Goal: Task Accomplishment & Management: Manage account settings

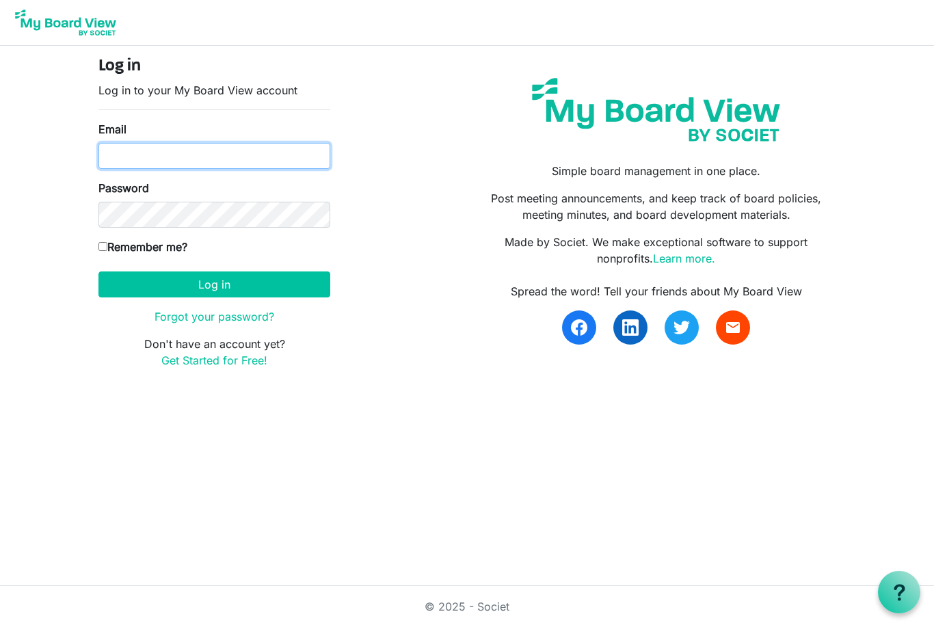
click at [207, 157] on input "Email" at bounding box center [214, 156] width 232 height 26
type input "[EMAIL_ADDRESS][DOMAIN_NAME]"
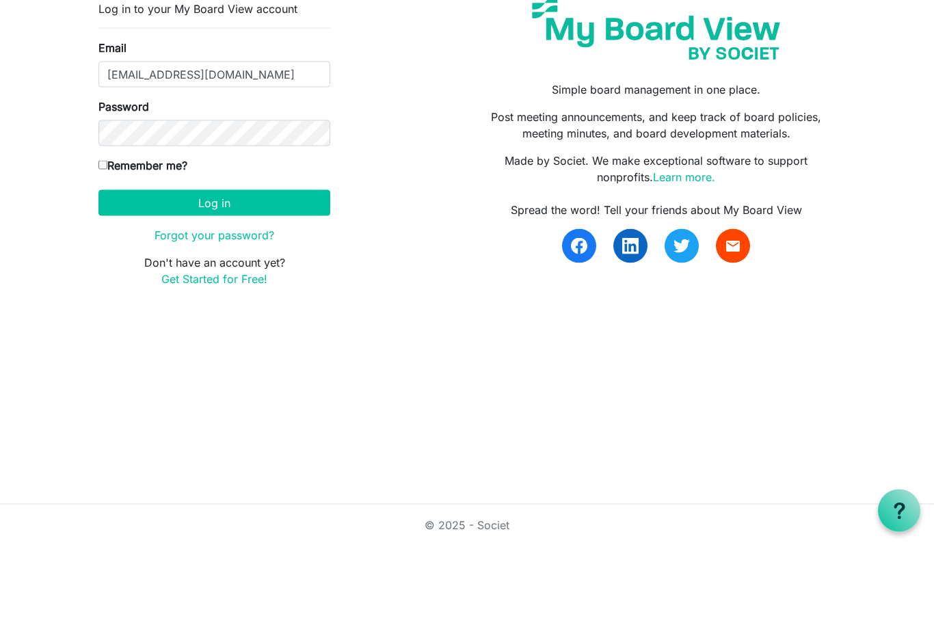
click at [104, 242] on input "Remember me?" at bounding box center [102, 246] width 9 height 9
checkbox input "true"
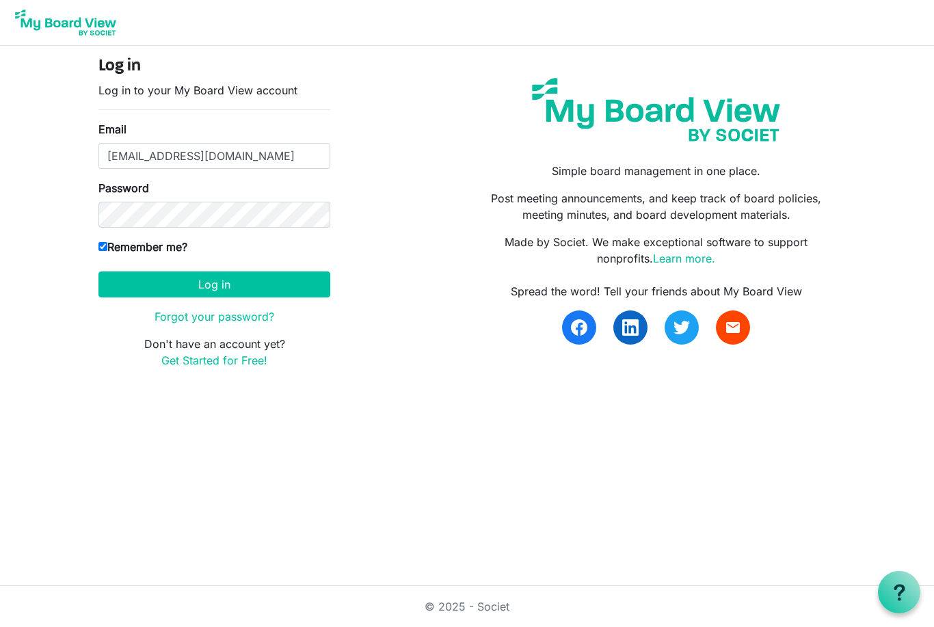
click at [277, 291] on button "Log in" at bounding box center [214, 284] width 232 height 26
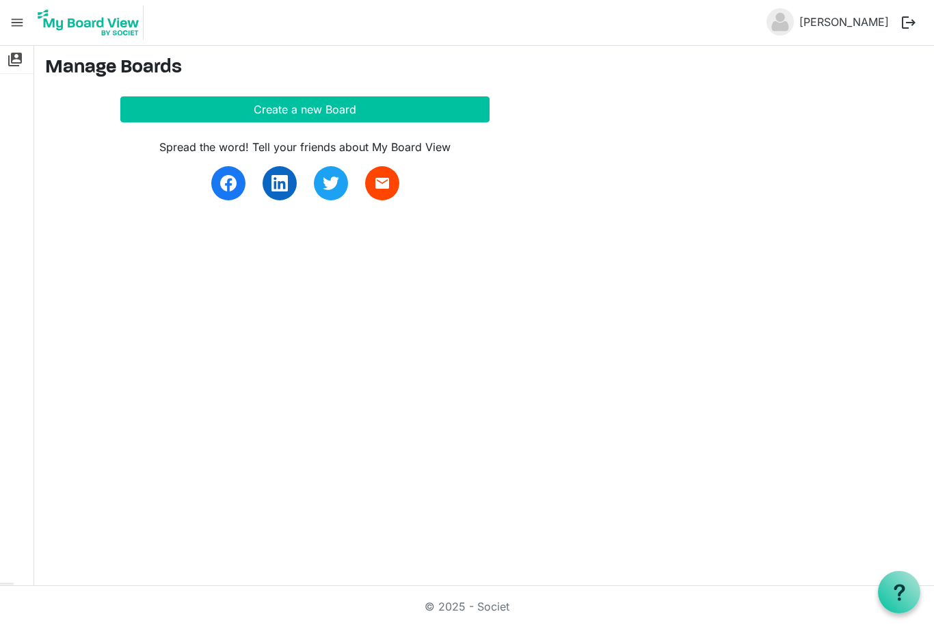
click at [16, 24] on span "menu" at bounding box center [17, 23] width 26 height 26
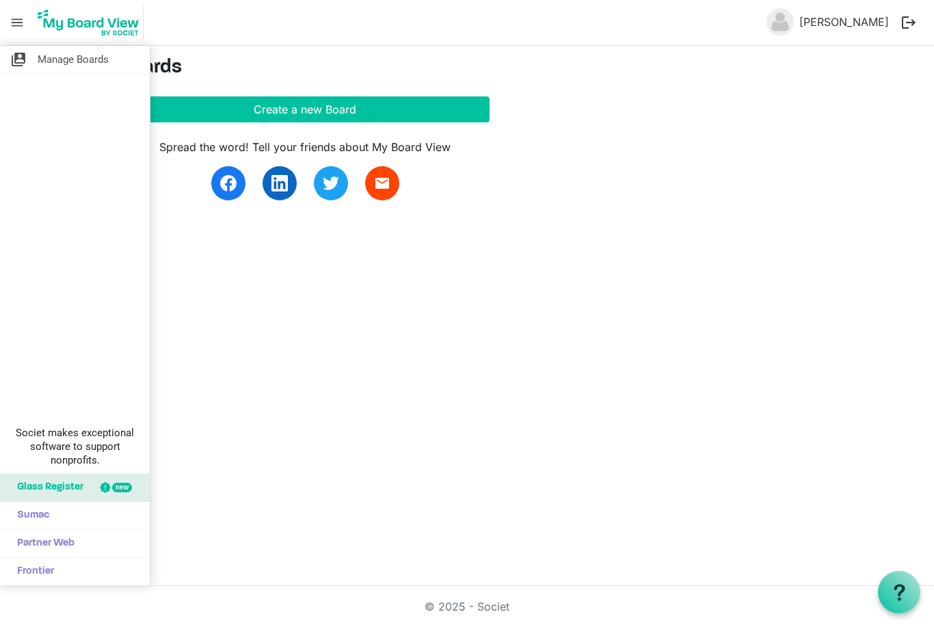
click at [301, 309] on div "switch_account Manage Boards Societ makes exceptional software to support nonpr…" at bounding box center [467, 316] width 934 height 540
click at [27, 27] on span "menu" at bounding box center [17, 23] width 26 height 26
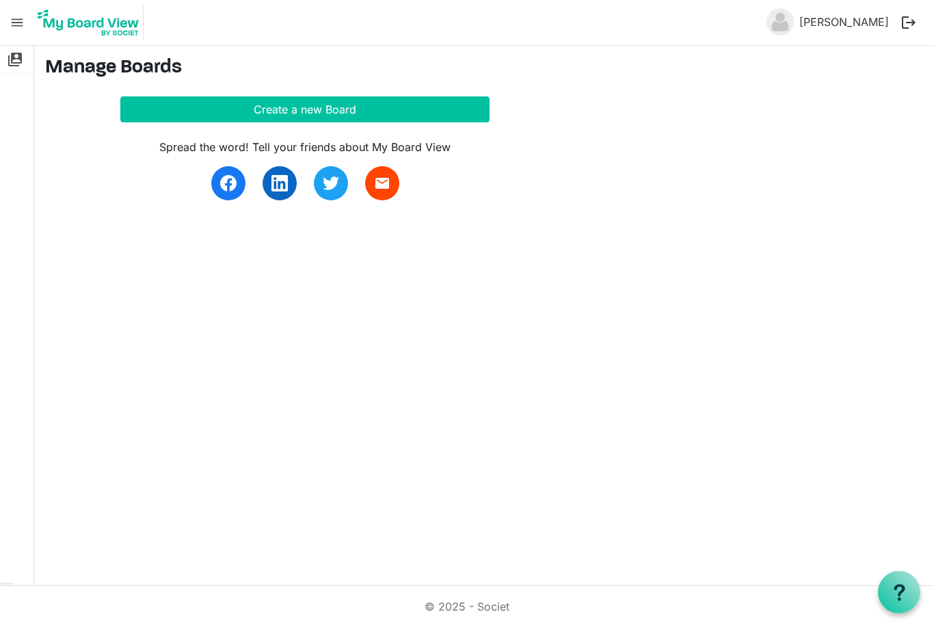
click at [19, 71] on span "switch_account" at bounding box center [15, 59] width 16 height 27
click at [844, 25] on link "Adam Cossey" at bounding box center [844, 21] width 101 height 27
click at [16, 62] on span "switch_account" at bounding box center [15, 59] width 16 height 27
click at [23, 21] on span "menu" at bounding box center [17, 23] width 26 height 26
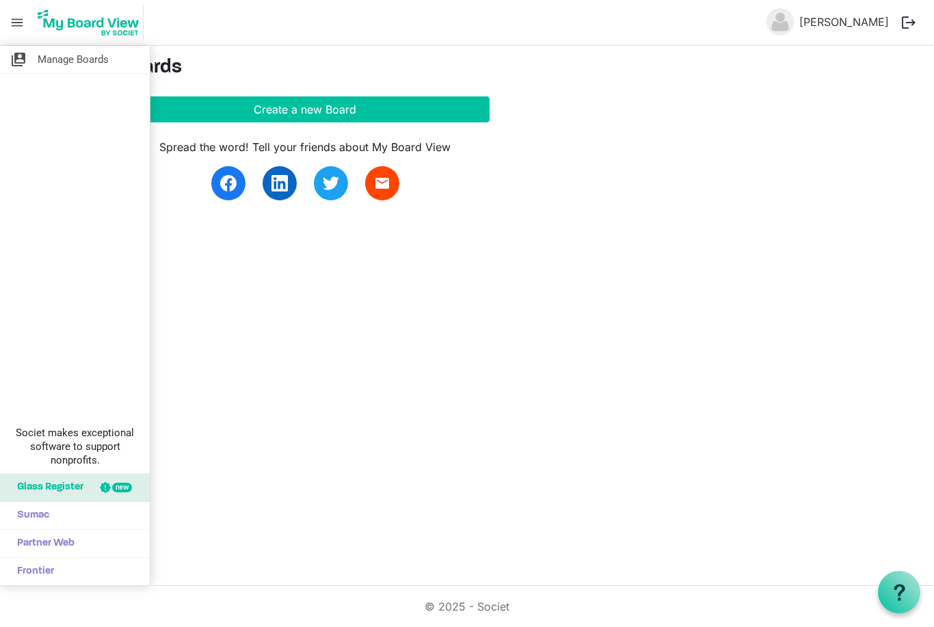
scroll to position [20, 0]
click at [80, 70] on span "Manage Boards" at bounding box center [73, 59] width 71 height 27
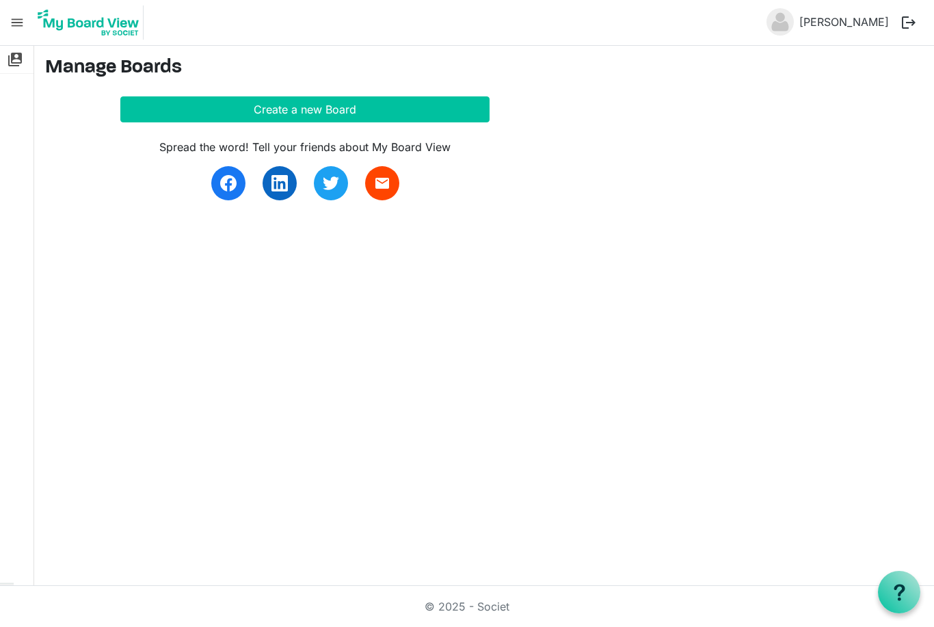
click at [27, 64] on link "switch_account Manage Boards" at bounding box center [17, 59] width 34 height 27
click at [24, 59] on link "switch_account Manage Boards" at bounding box center [17, 59] width 34 height 27
click at [16, 21] on span "menu" at bounding box center [17, 23] width 26 height 26
